Goal: Information Seeking & Learning: Learn about a topic

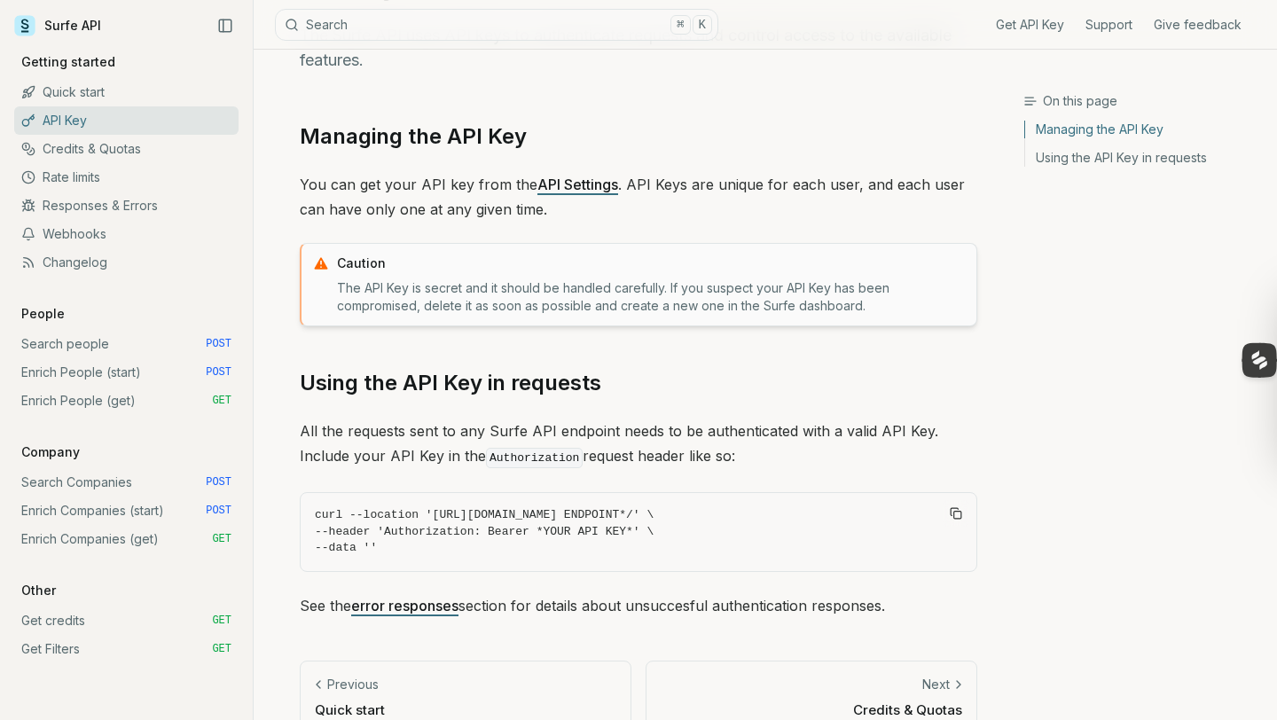
scroll to position [156, 0]
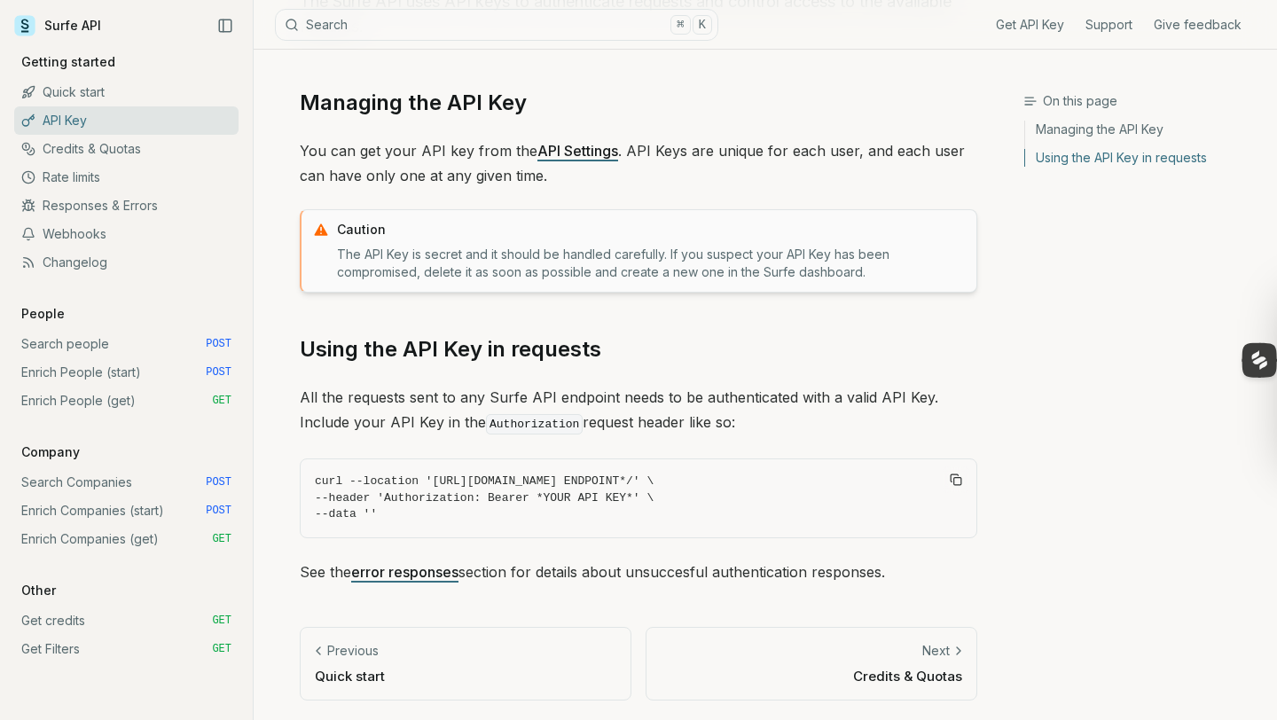
click at [59, 207] on link "Responses & Errors" at bounding box center [126, 206] width 224 height 28
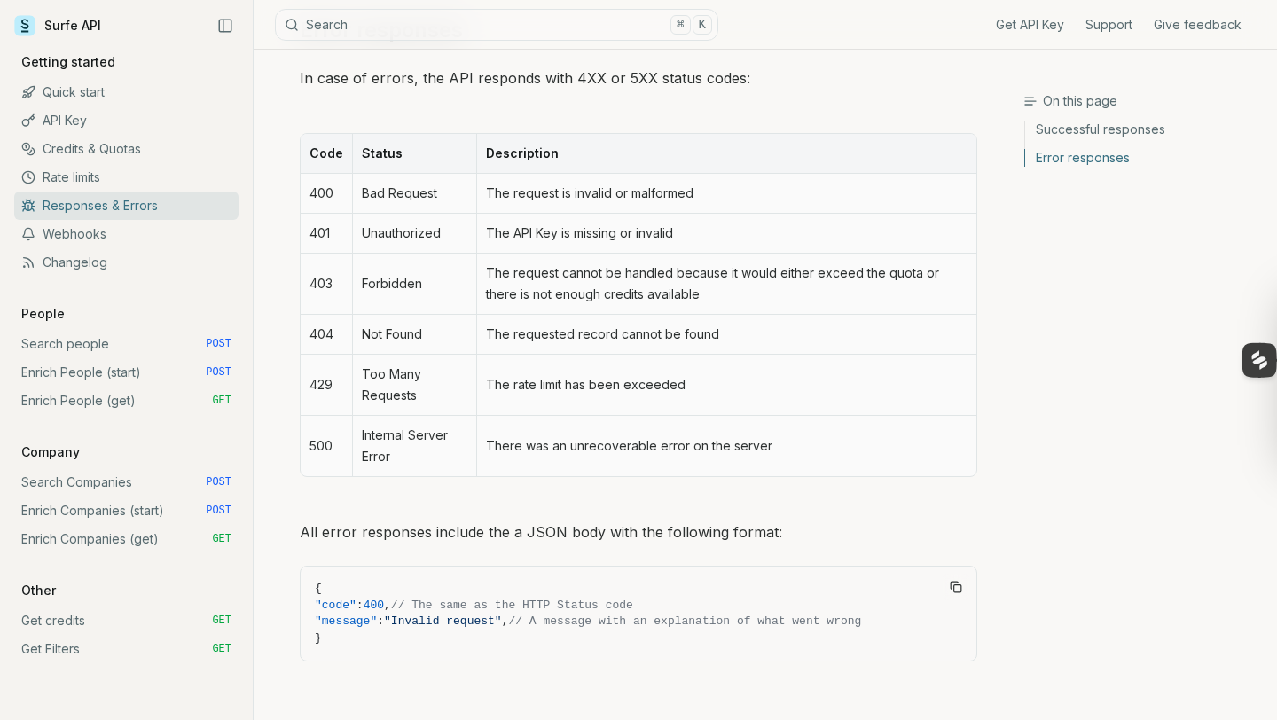
scroll to position [830, 0]
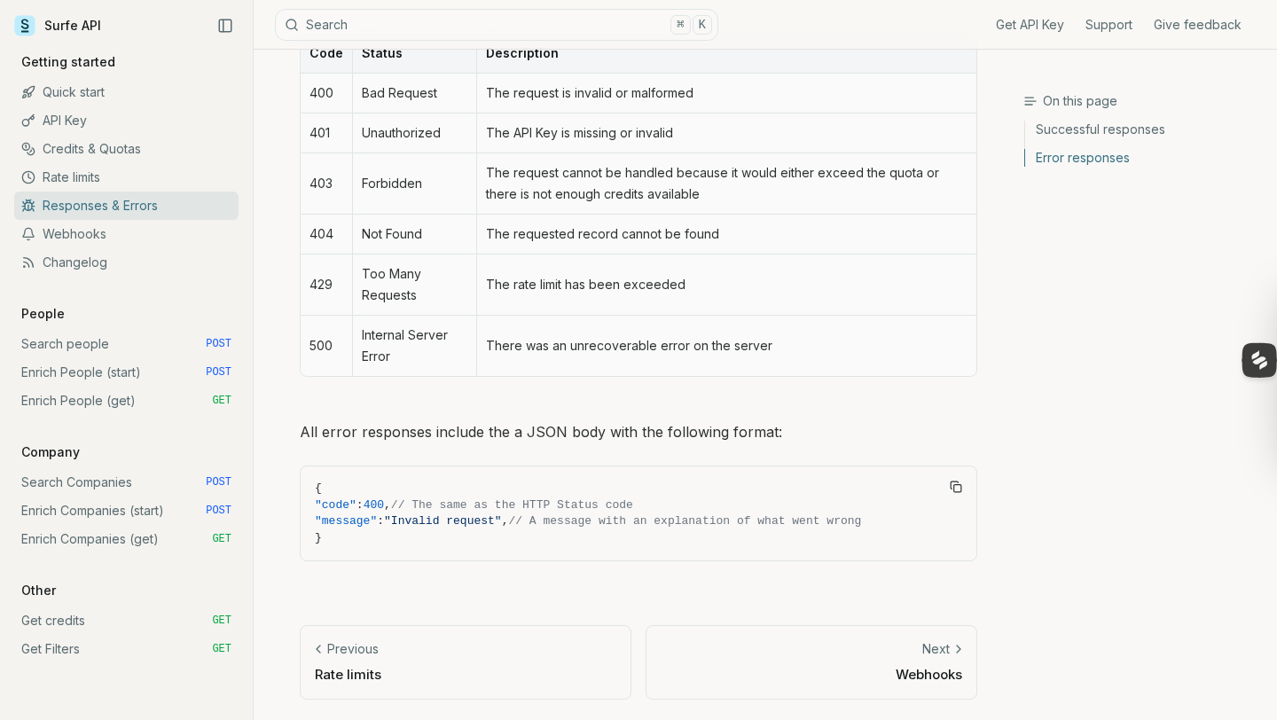
click at [144, 182] on link "Rate limits" at bounding box center [126, 177] width 224 height 28
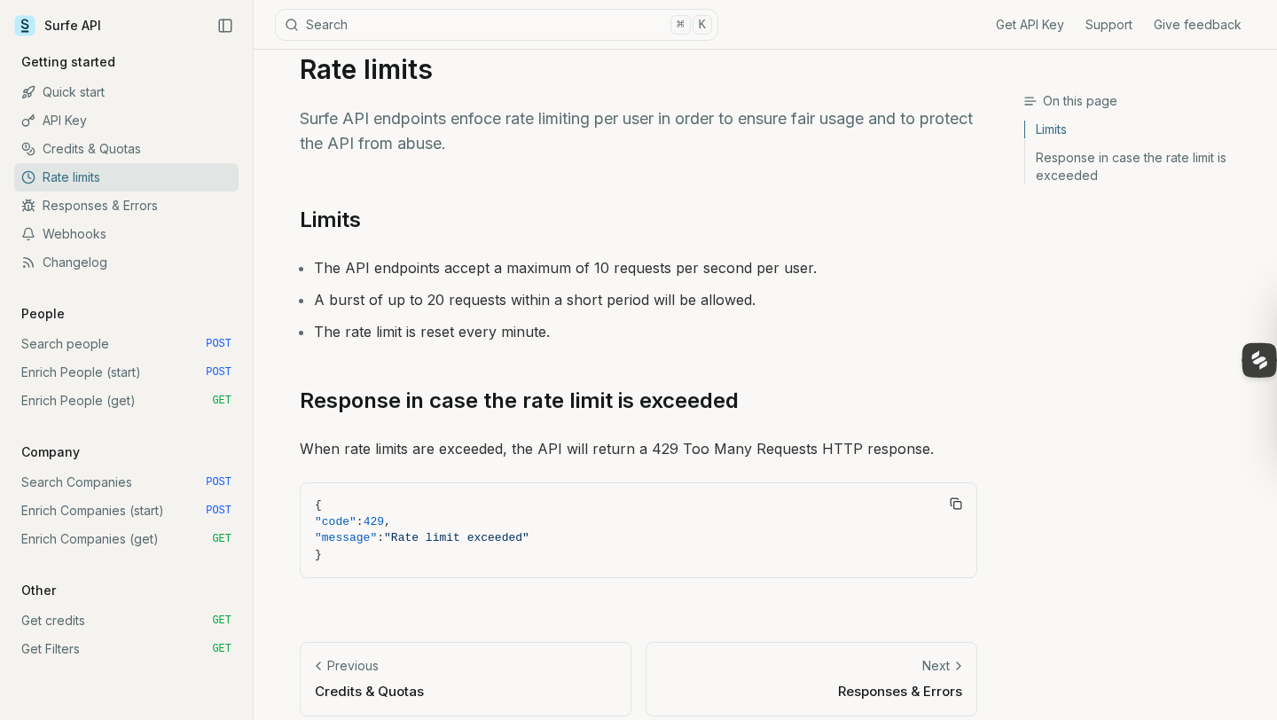
scroll to position [56, 0]
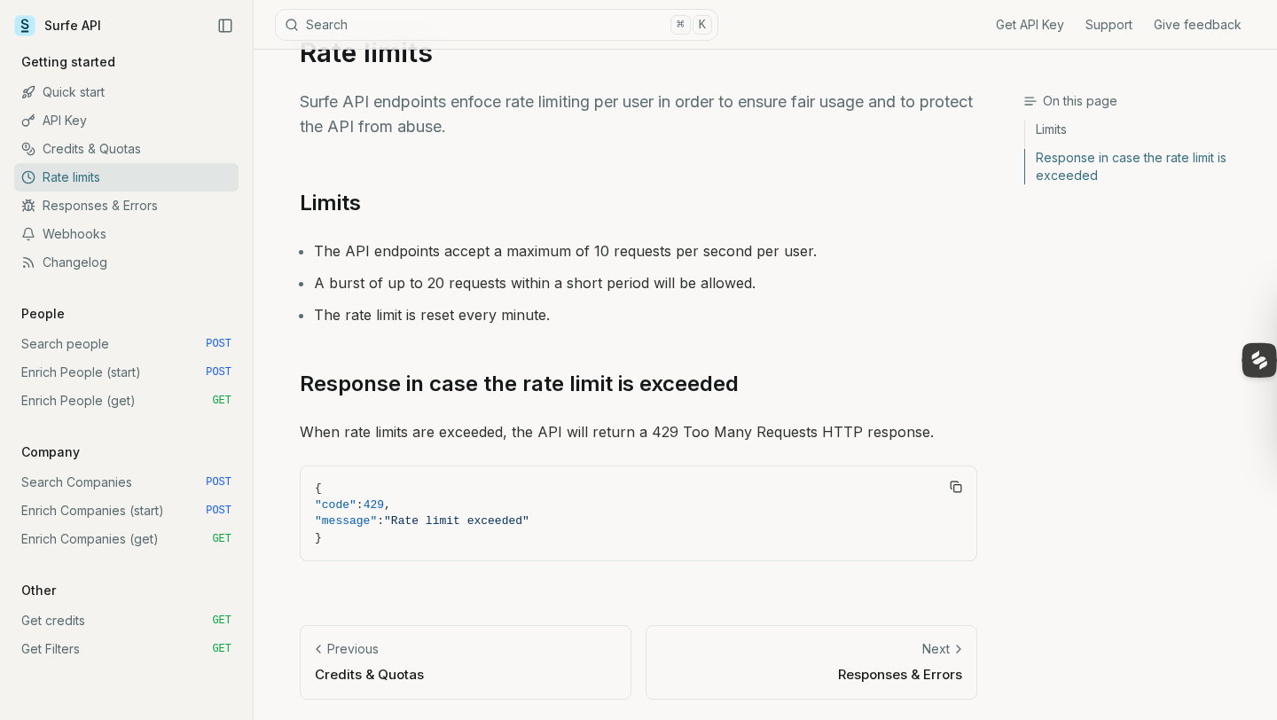
click at [145, 204] on link "Responses & Errors" at bounding box center [126, 206] width 224 height 28
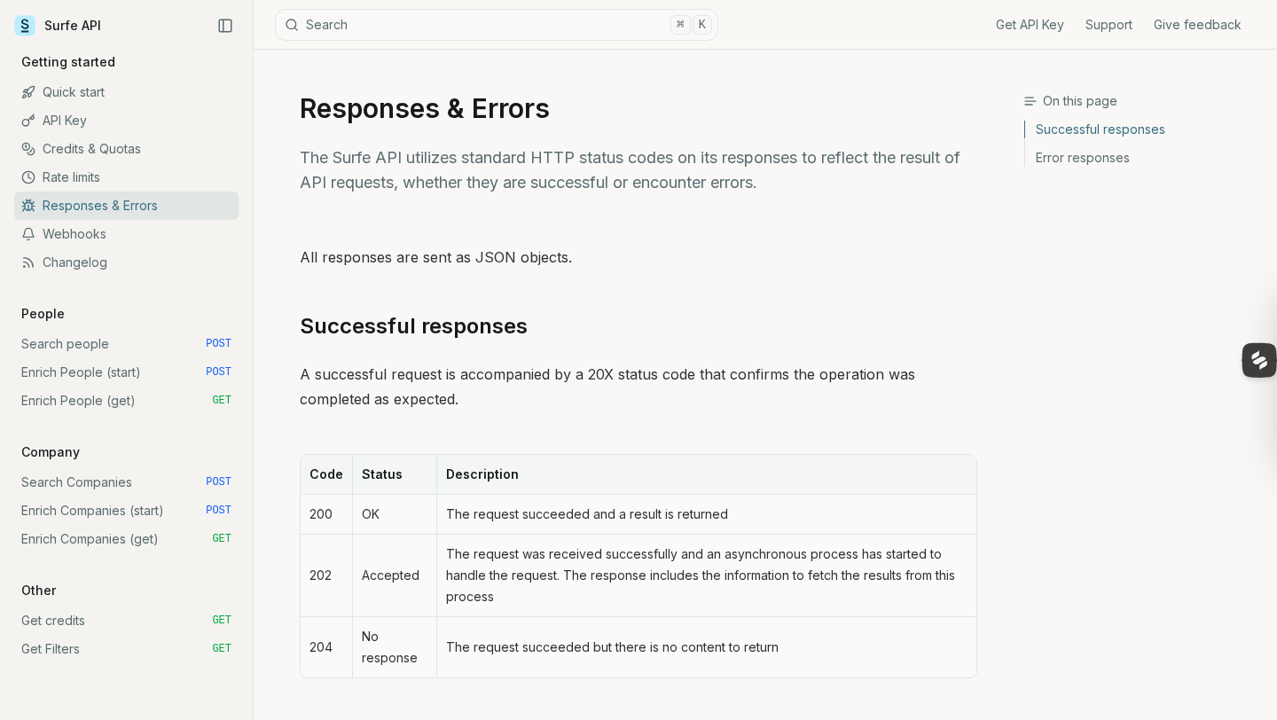
click at [143, 142] on link "Credits & Quotas" at bounding box center [126, 149] width 224 height 28
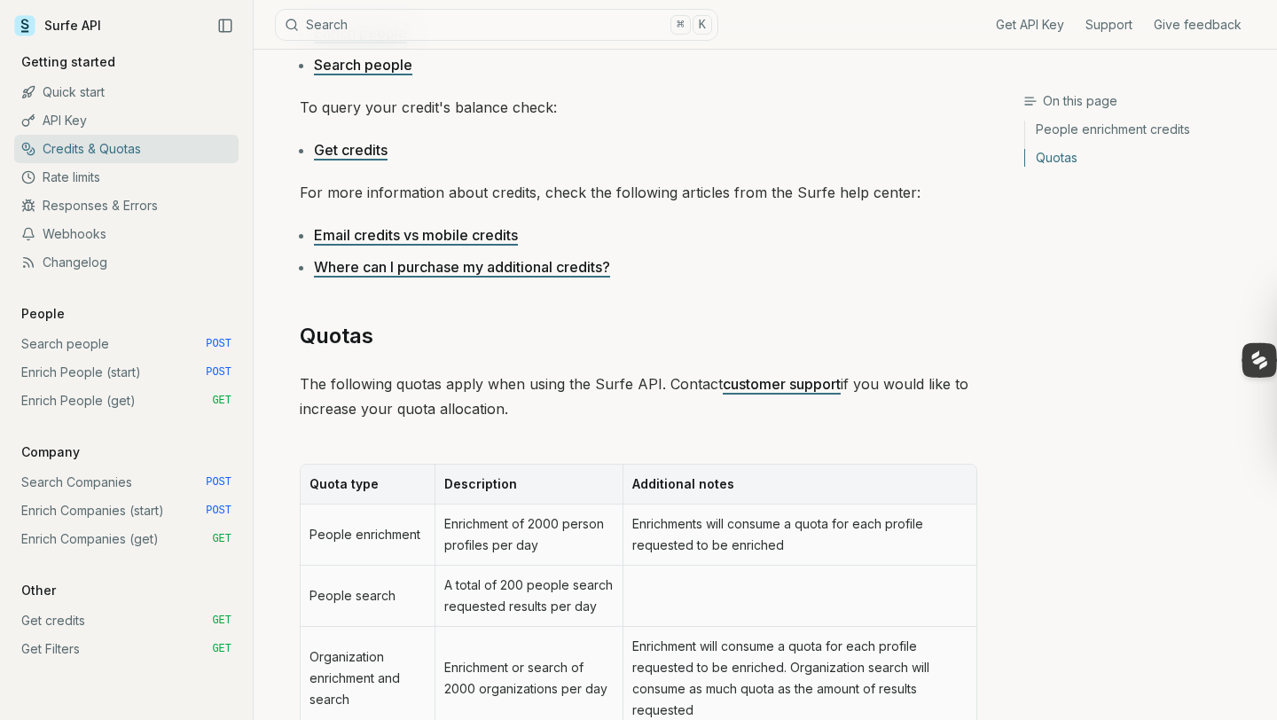
scroll to position [553, 0]
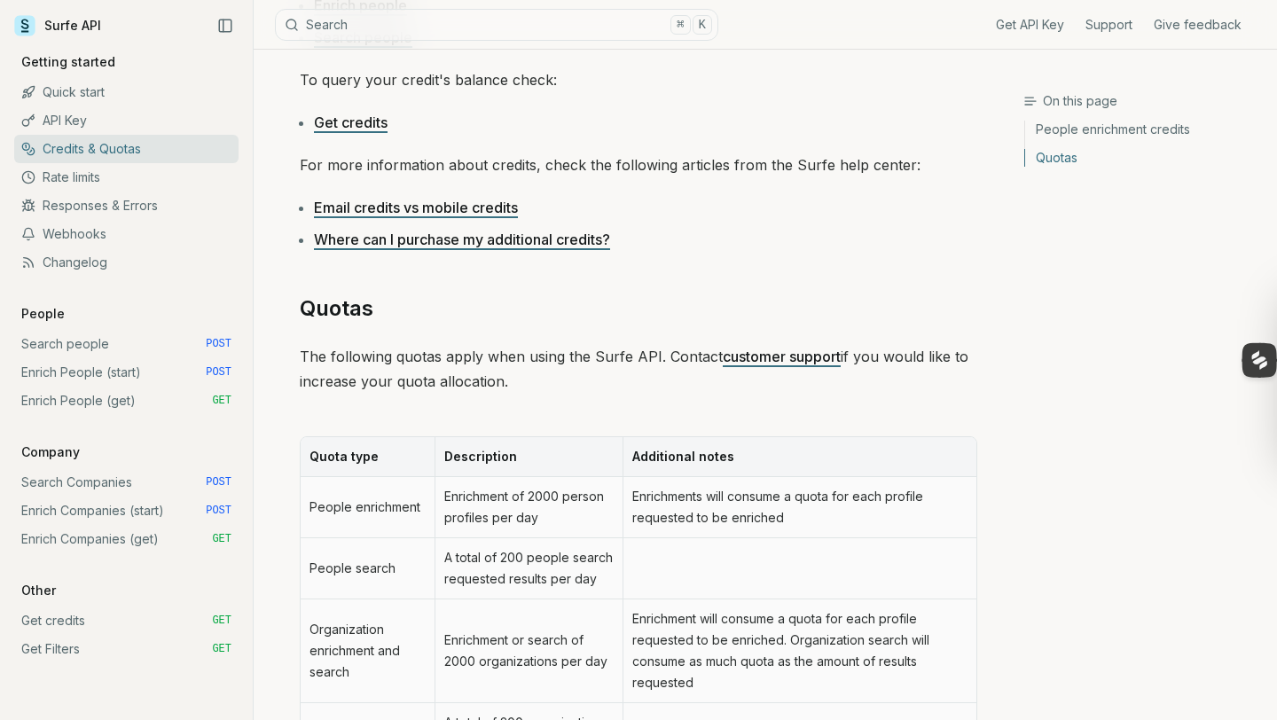
click at [102, 179] on link "Rate limits" at bounding box center [126, 177] width 224 height 28
